Goal: Task Accomplishment & Management: Use online tool/utility

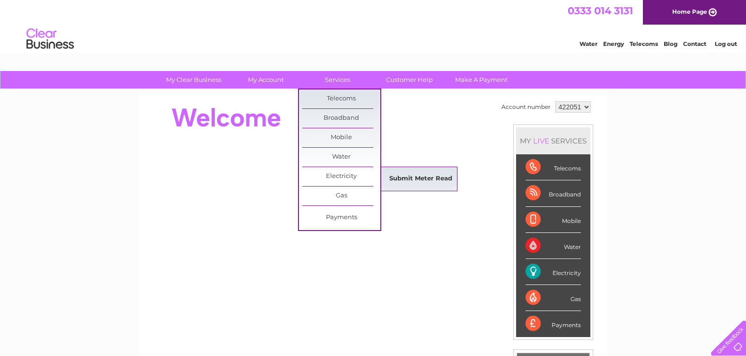
click at [410, 174] on link "Submit Meter Read" at bounding box center [421, 178] width 78 height 19
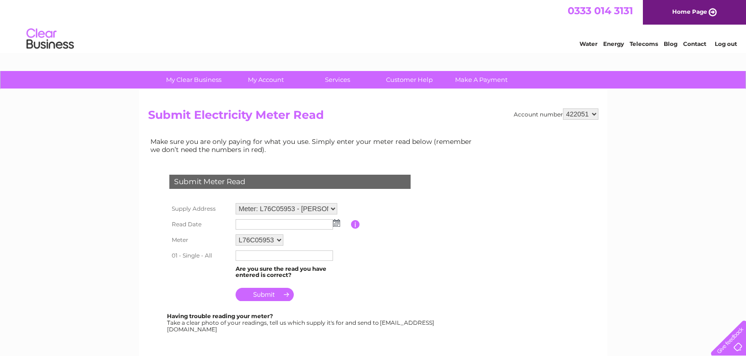
click at [255, 225] on input "text" at bounding box center [284, 224] width 97 height 10
click at [255, 223] on input "text" at bounding box center [285, 224] width 98 height 11
click at [336, 224] on img at bounding box center [336, 223] width 7 height 8
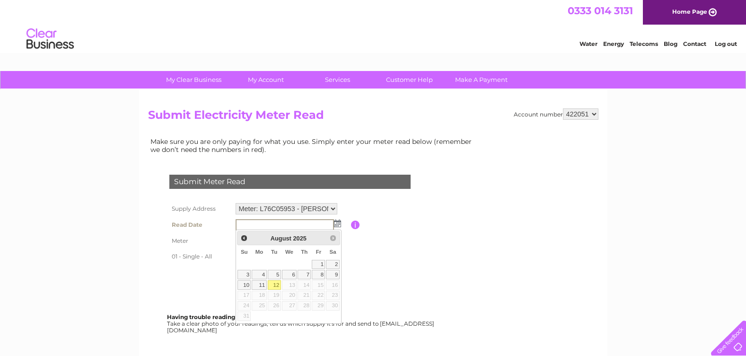
click at [279, 283] on link "12" at bounding box center [274, 284] width 13 height 9
type input "2025/08/12"
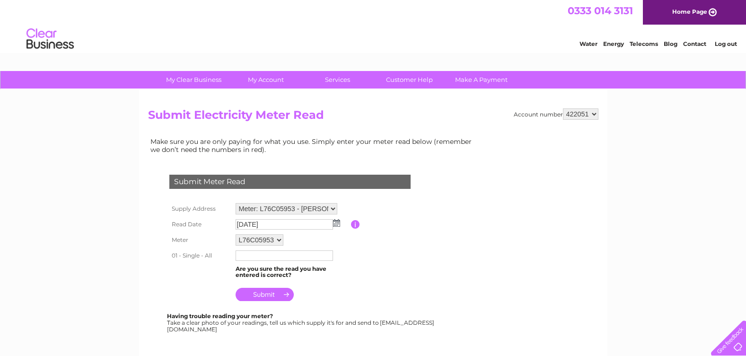
click at [258, 256] on input "text" at bounding box center [284, 255] width 97 height 10
type input "86643"
click at [268, 291] on input "submit" at bounding box center [265, 295] width 58 height 13
